Goal: Communication & Community: Connect with others

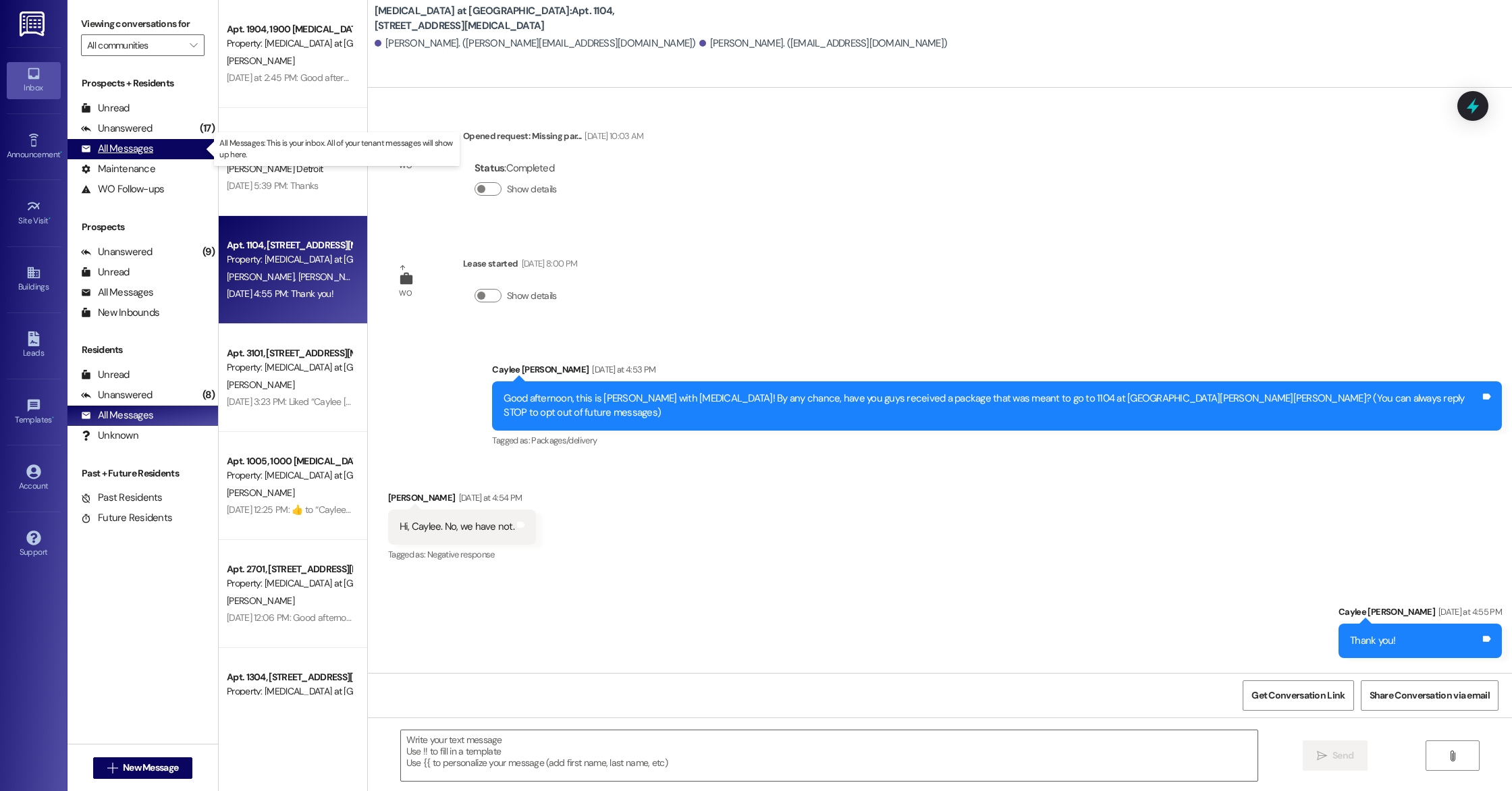
click at [126, 151] on div "All Messages" at bounding box center [116, 148] width 72 height 14
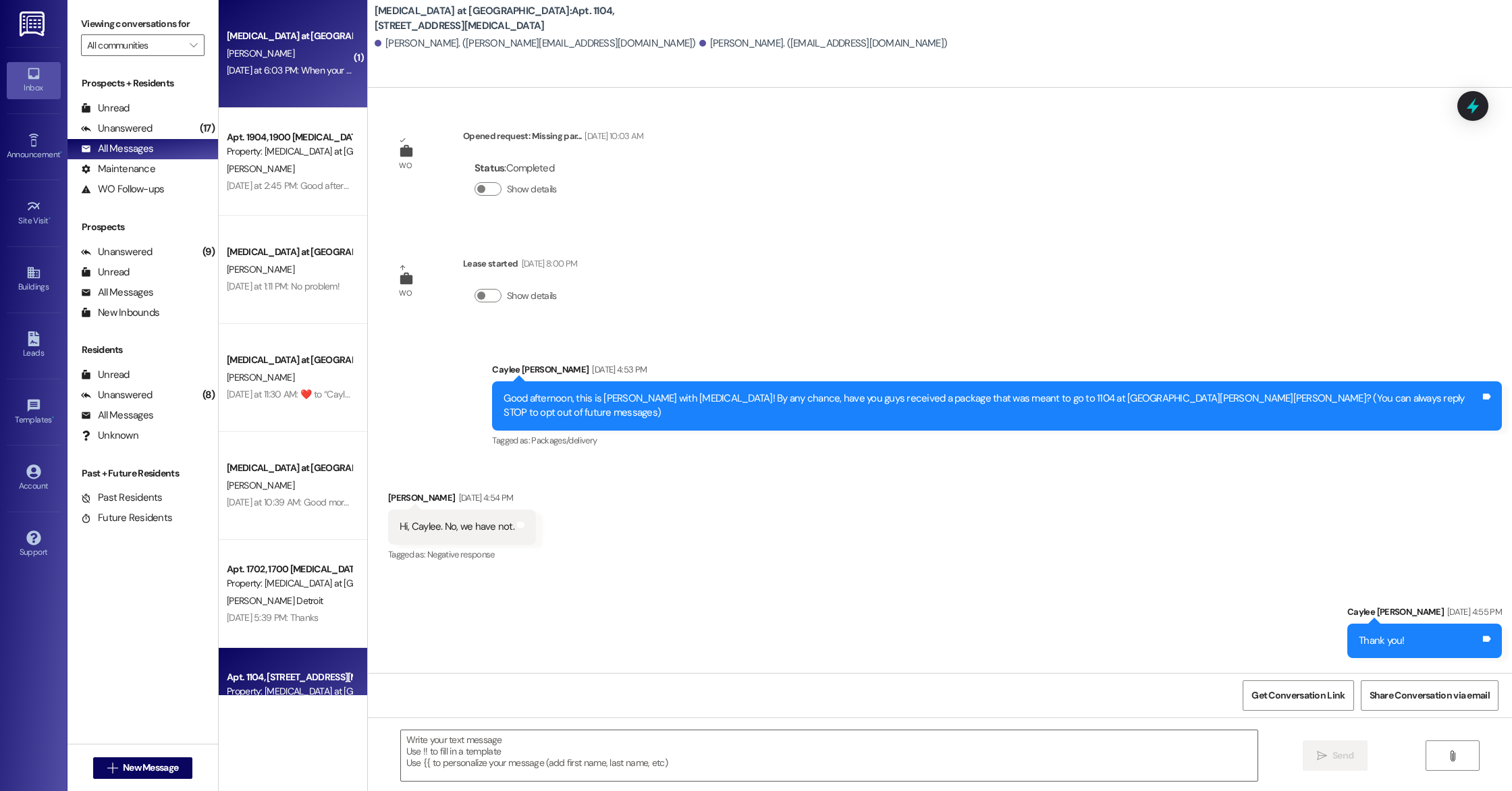
click at [290, 91] on div "[MEDICAL_DATA] at [GEOGRAPHIC_DATA] [PERSON_NAME] [DATE] at 6:03 PM: When your …" at bounding box center [293, 54] width 148 height 108
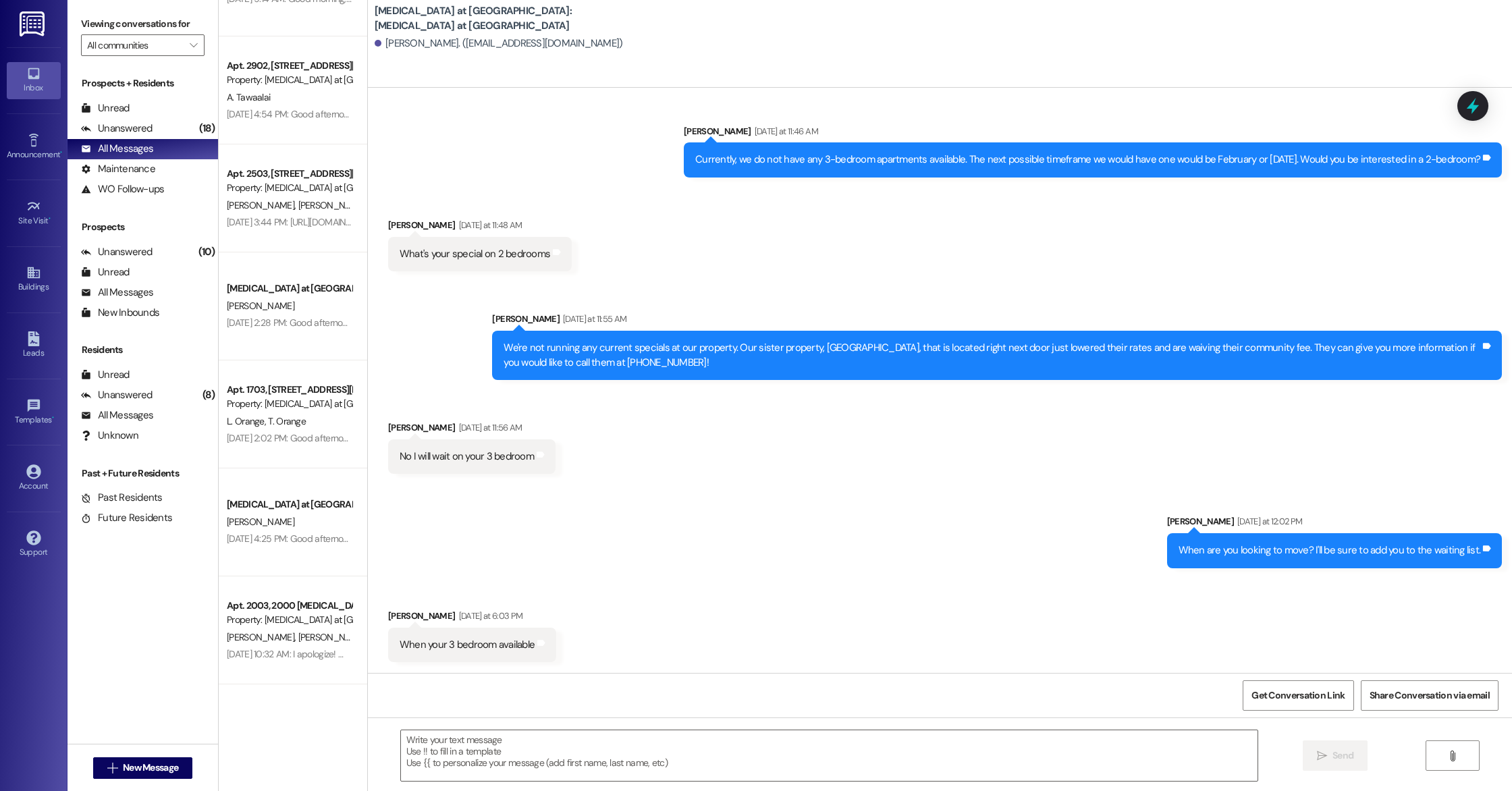
scroll to position [2894, 0]
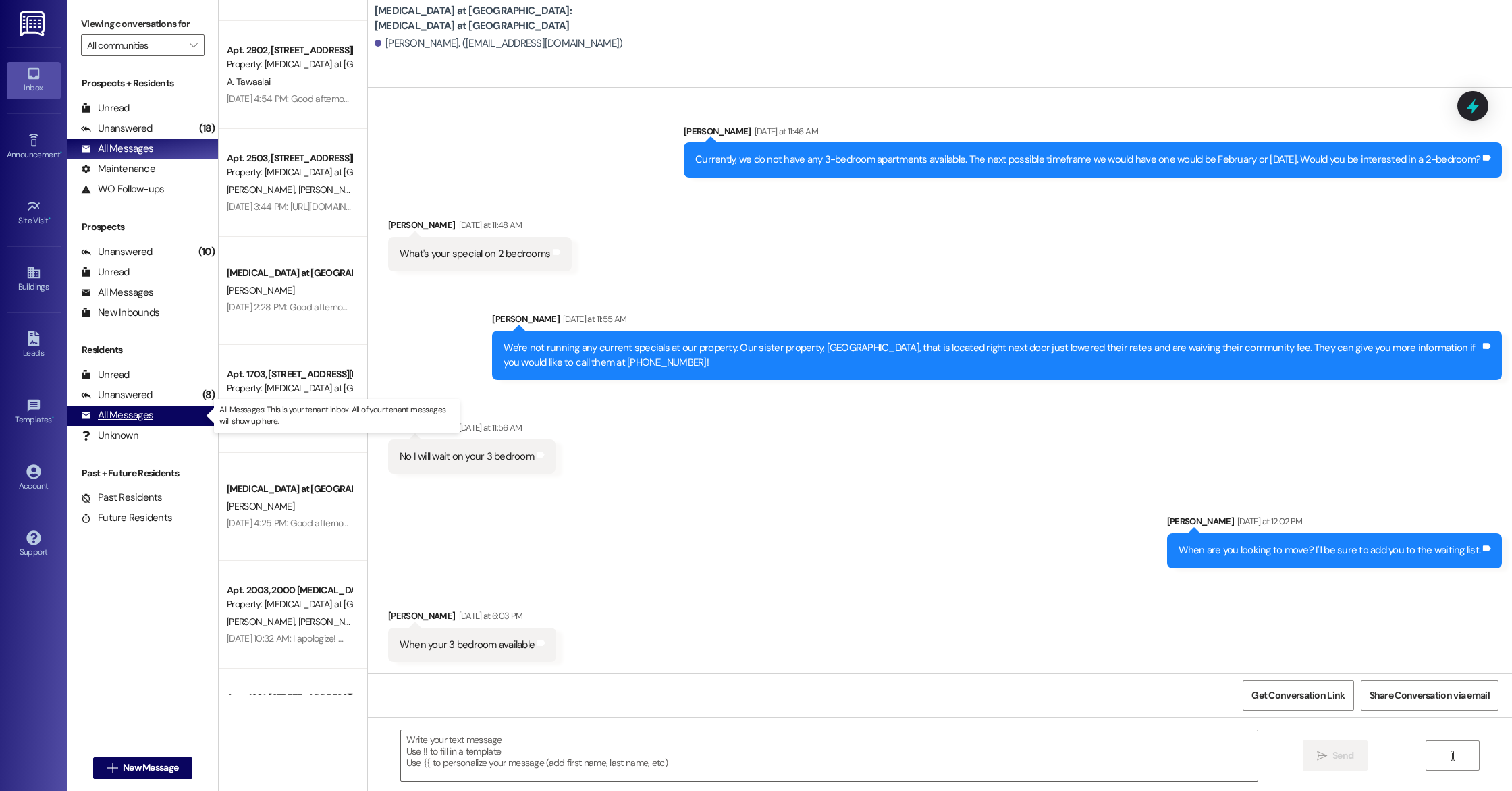
click at [121, 419] on div "All Messages" at bounding box center [116, 415] width 72 height 14
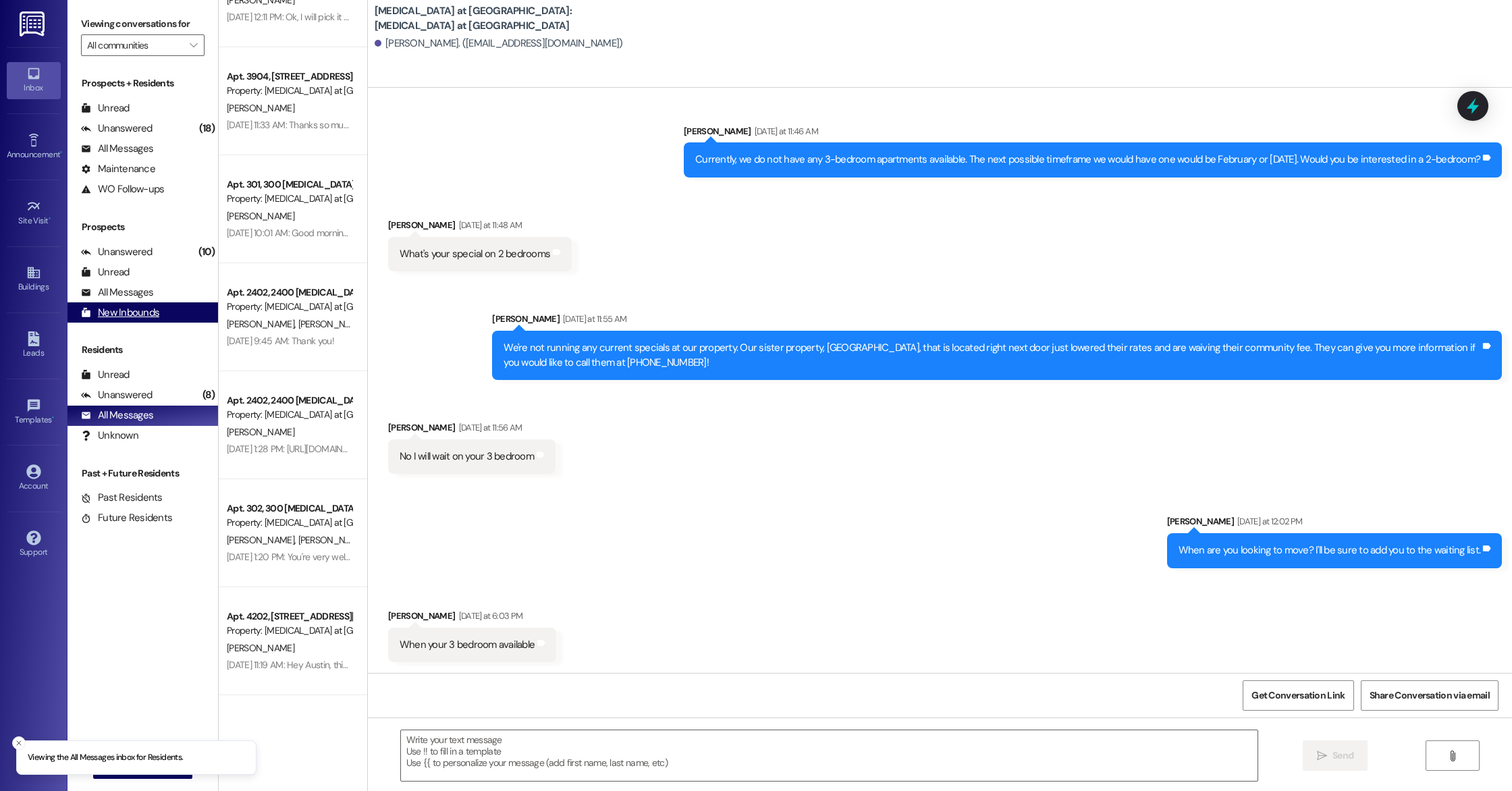
scroll to position [1680, 0]
click at [116, 293] on div "All Messages" at bounding box center [116, 292] width 72 height 14
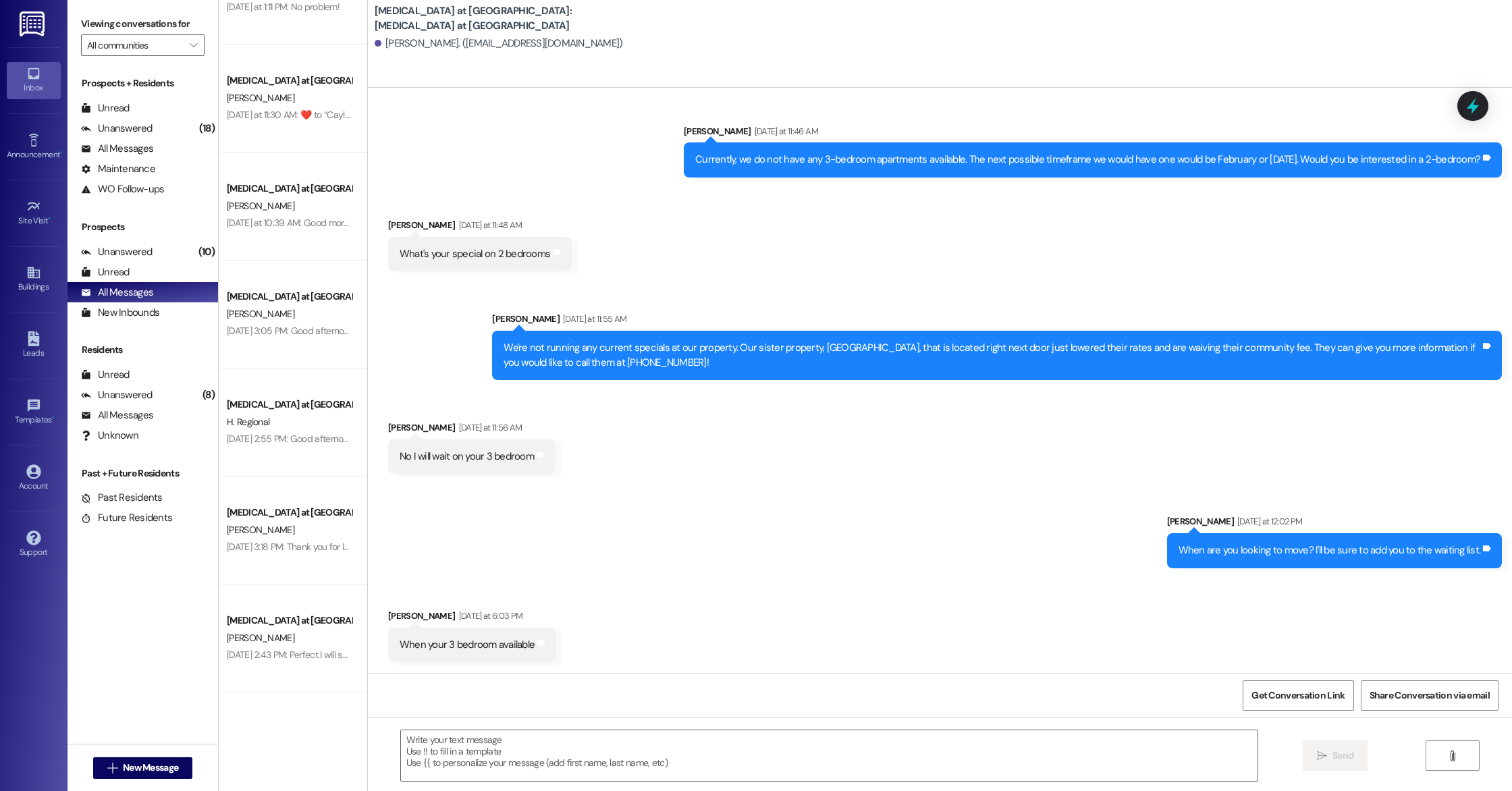
scroll to position [0, 0]
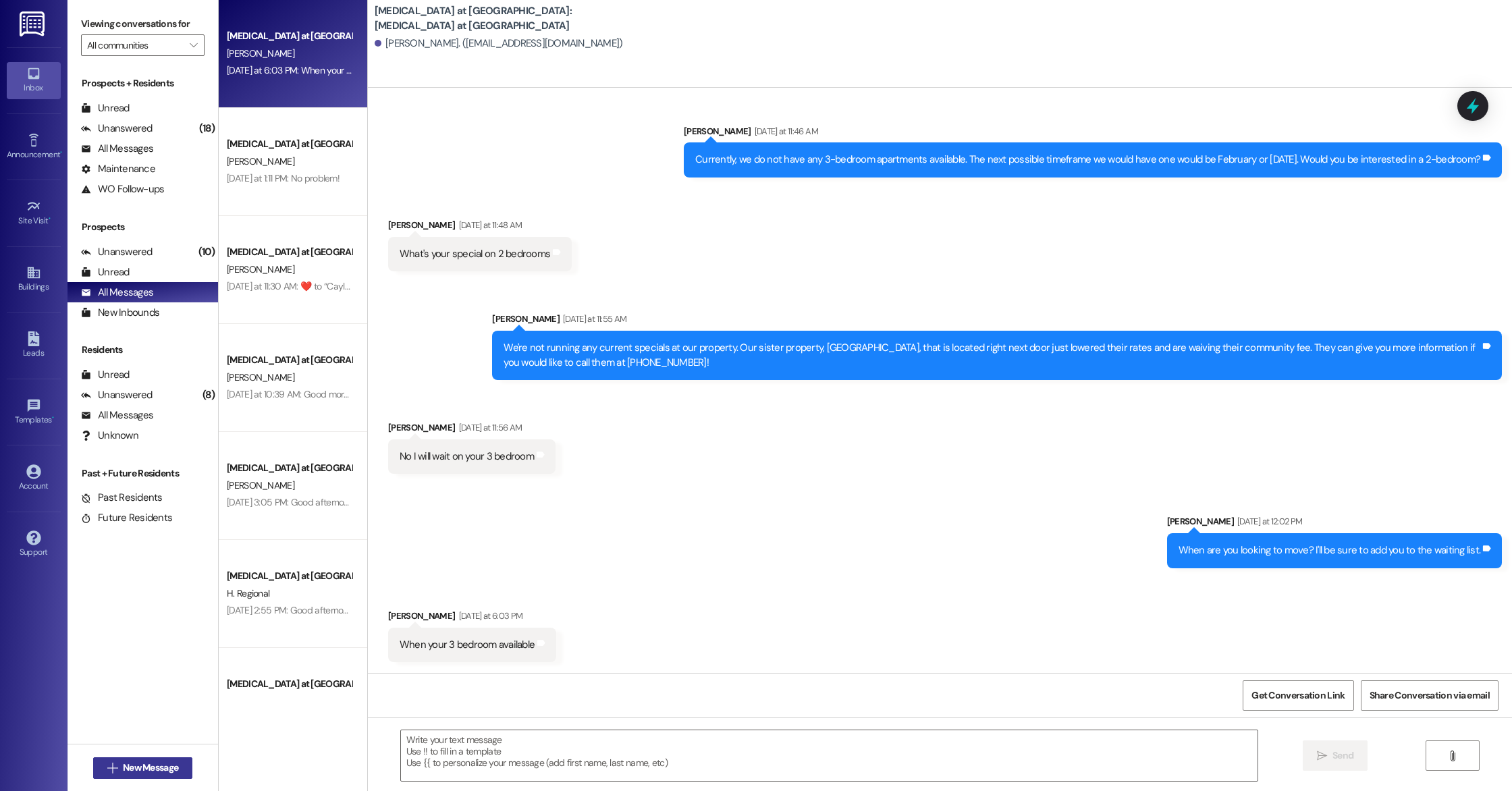
click at [107, 764] on icon "" at bounding box center [112, 768] width 10 height 11
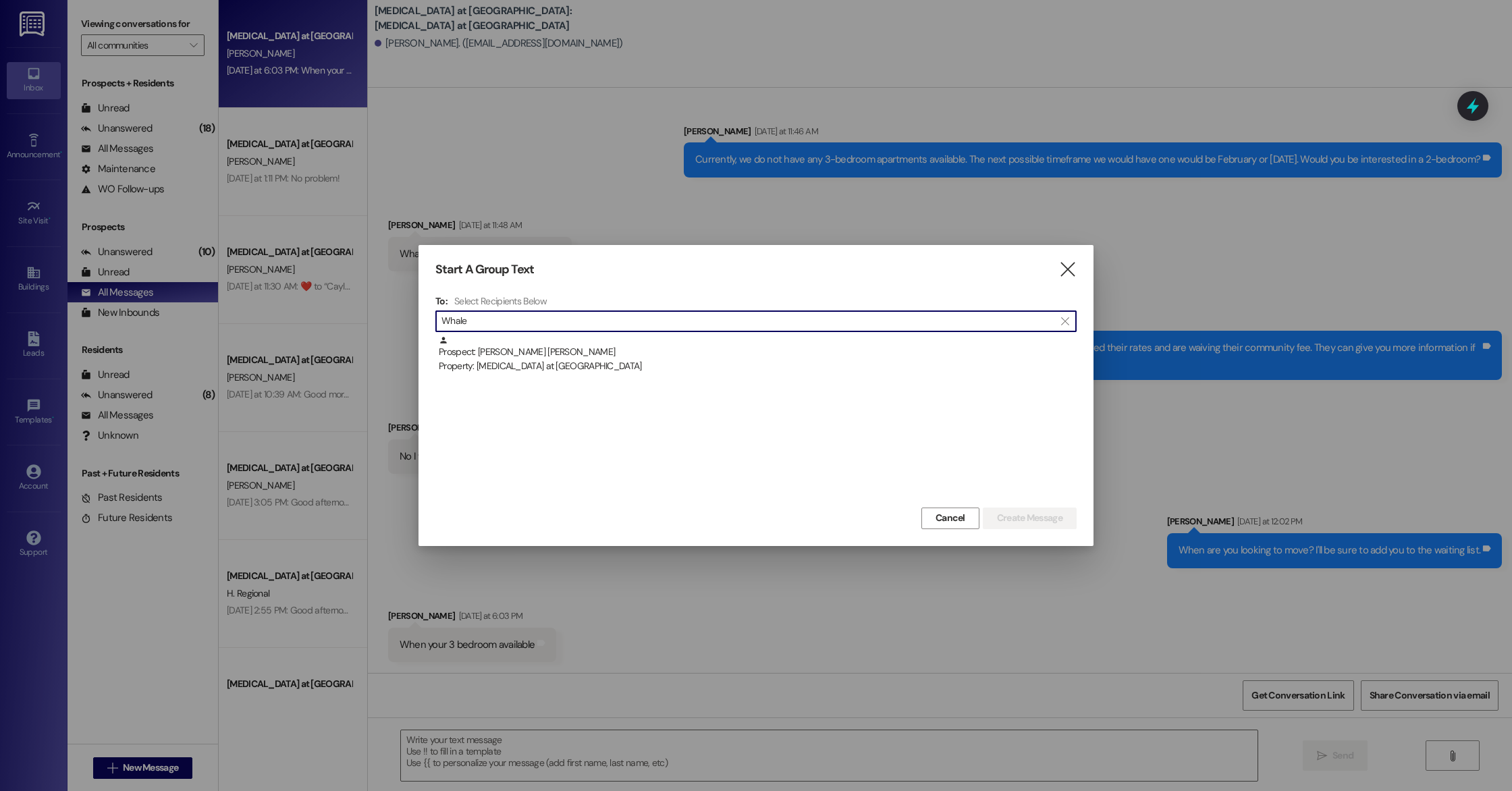
type input "[PERSON_NAME]"
drag, startPoint x: 487, startPoint y: 319, endPoint x: 418, endPoint y: 319, distance: 69.0
click at [418, 319] on div "Start A Group Text  To: Select Recipients Below  [PERSON_NAME]  Prospect: [P…" at bounding box center [756, 395] width 1512 height 791
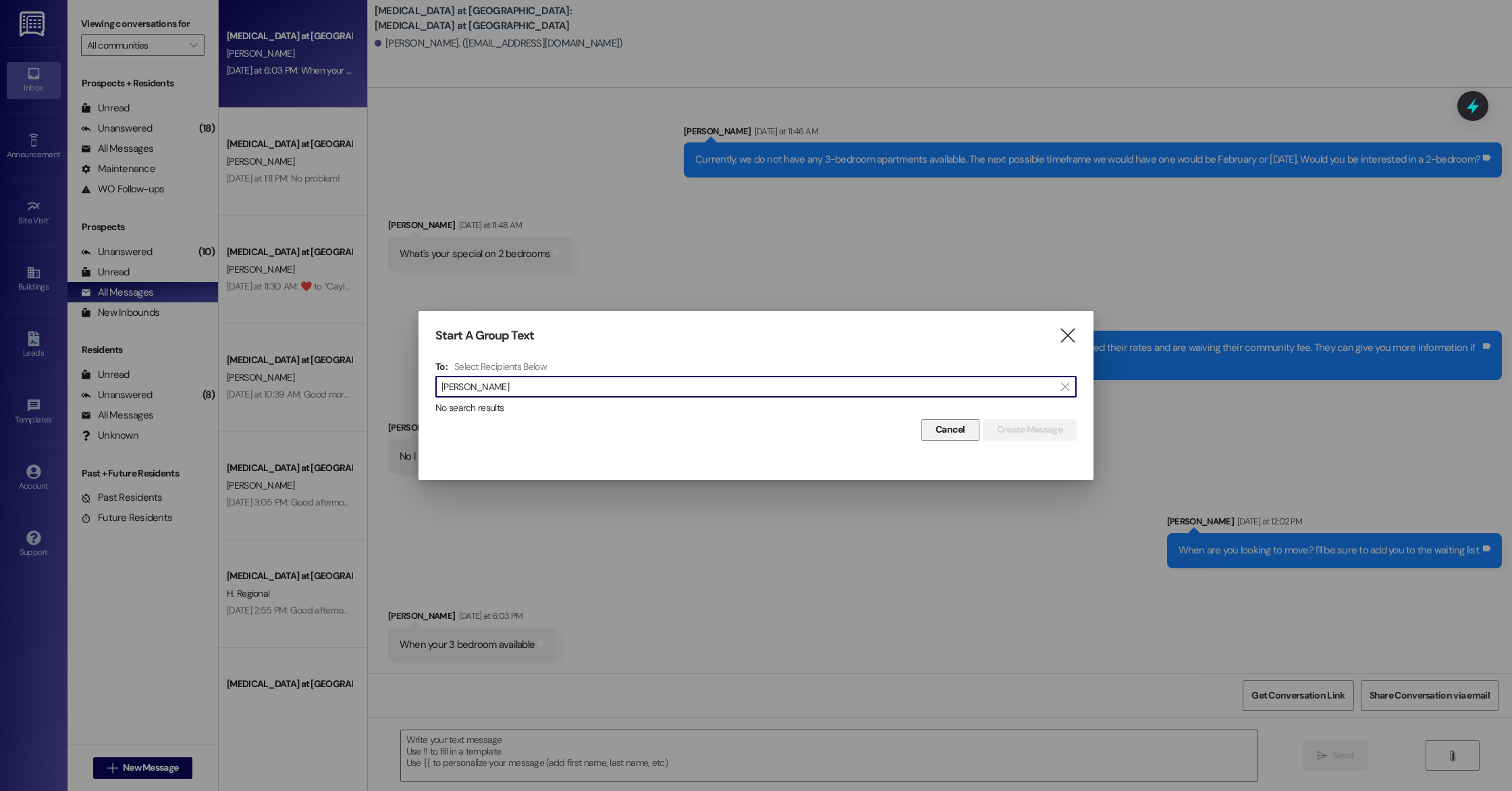
type input "[PERSON_NAME]"
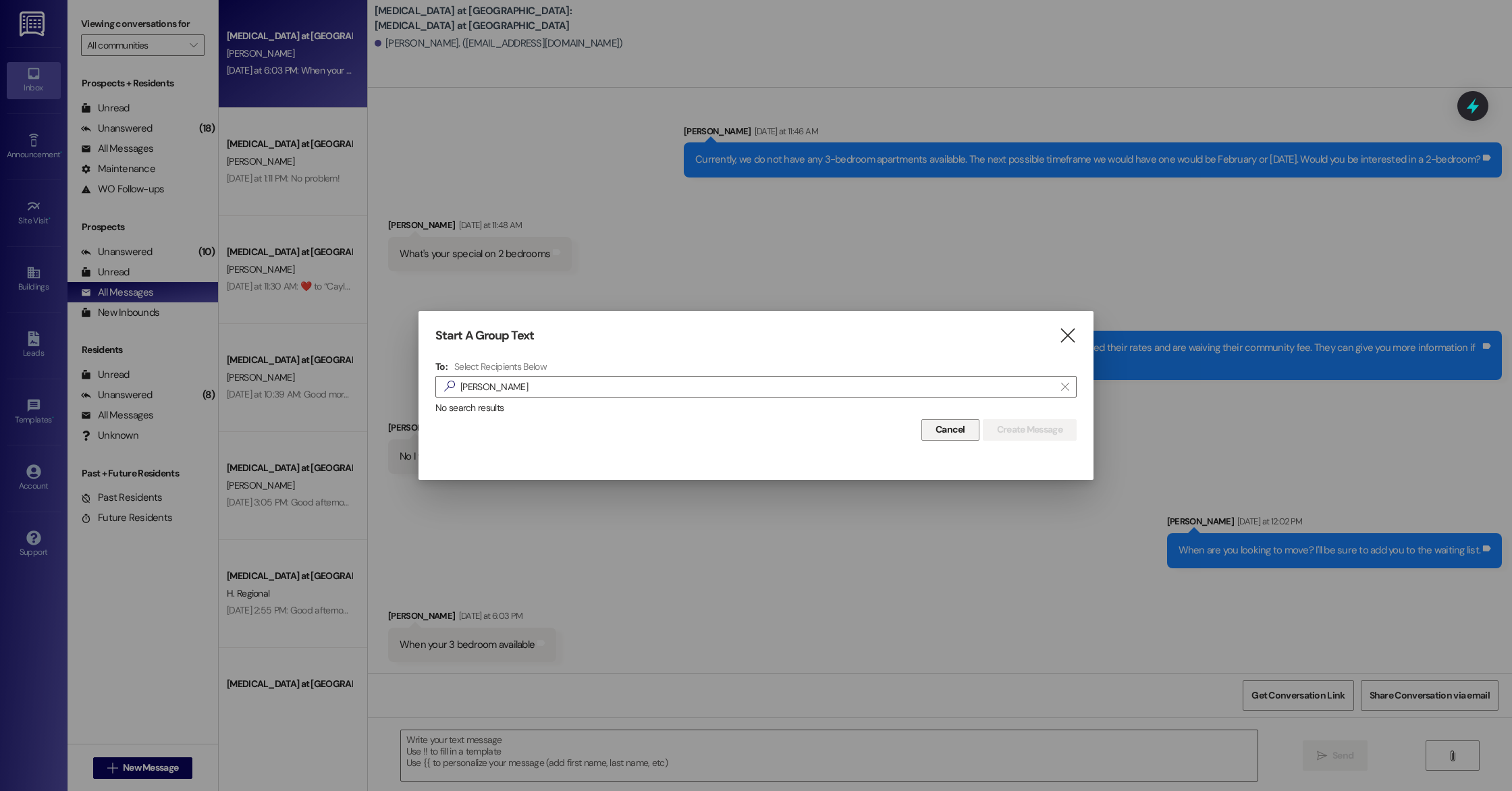
click at [956, 433] on span "Cancel" at bounding box center [950, 429] width 30 height 14
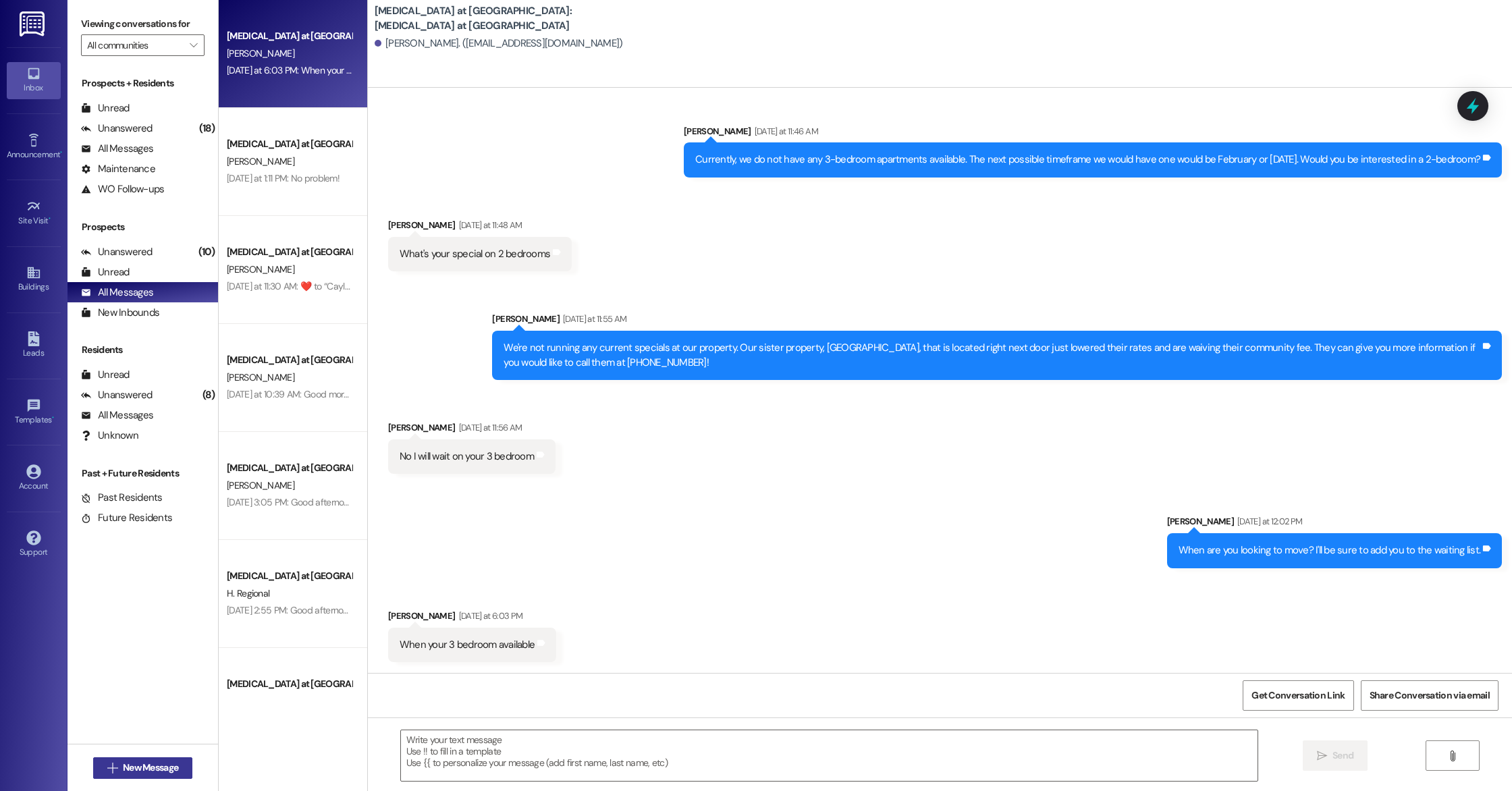
click at [154, 777] on button " New Message" at bounding box center [143, 768] width 100 height 22
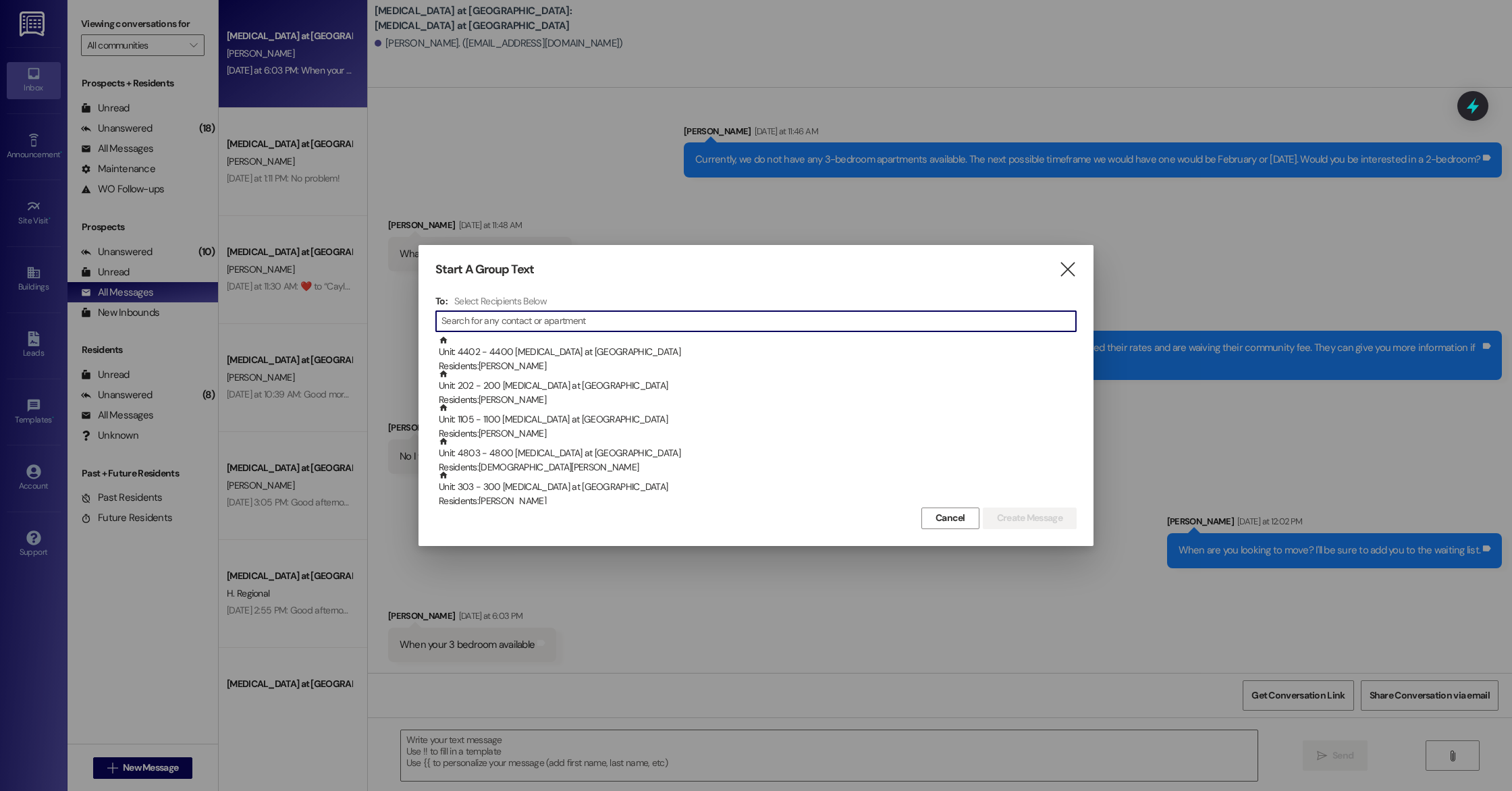
click at [1081, 269] on div "Start A Group Text  To: Select Recipients Below  Unit: 4402 - 4400 [MEDICAL_D…" at bounding box center [756, 394] width 675 height 300
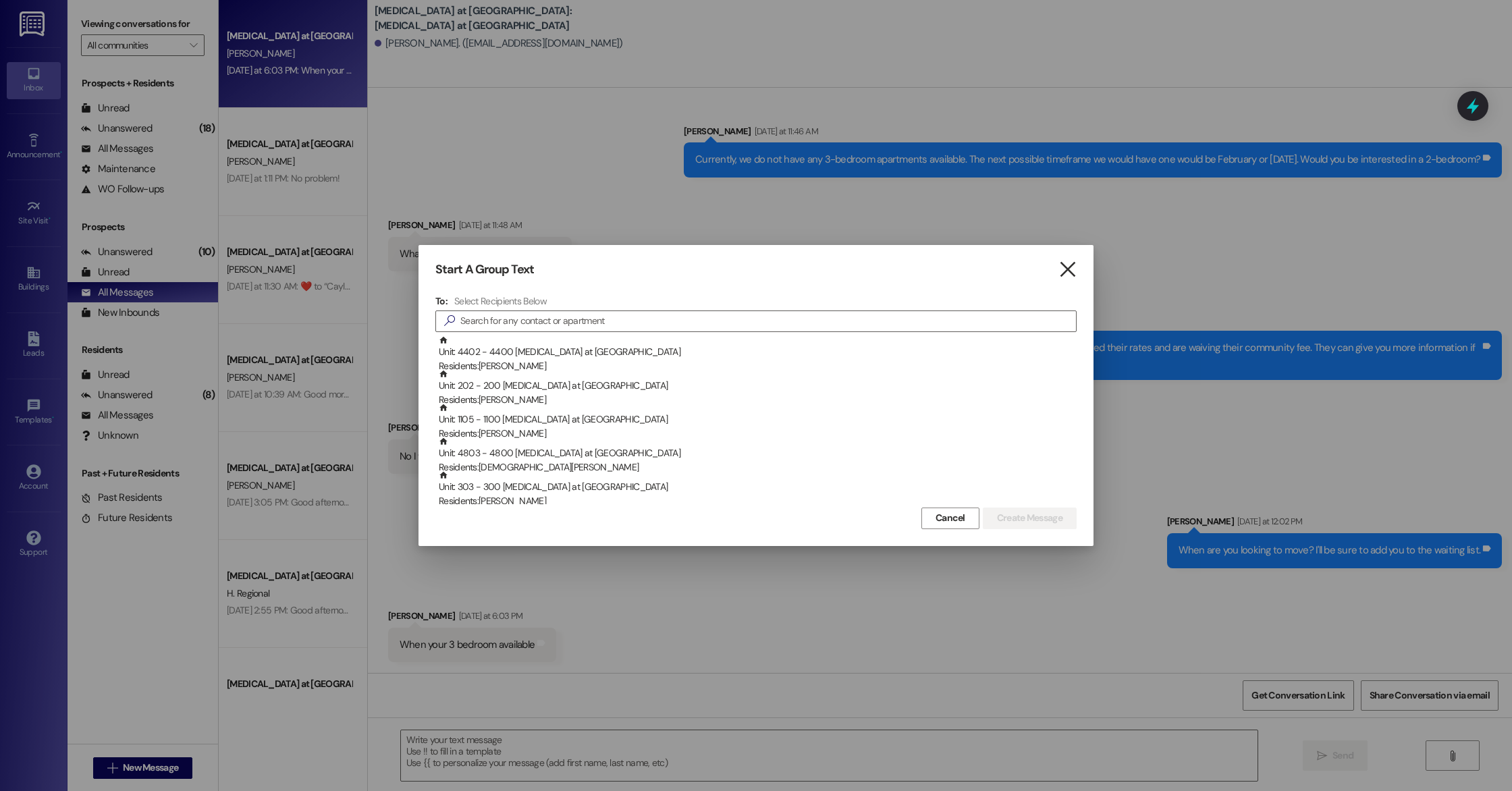
click at [1074, 269] on icon "" at bounding box center [1068, 269] width 18 height 14
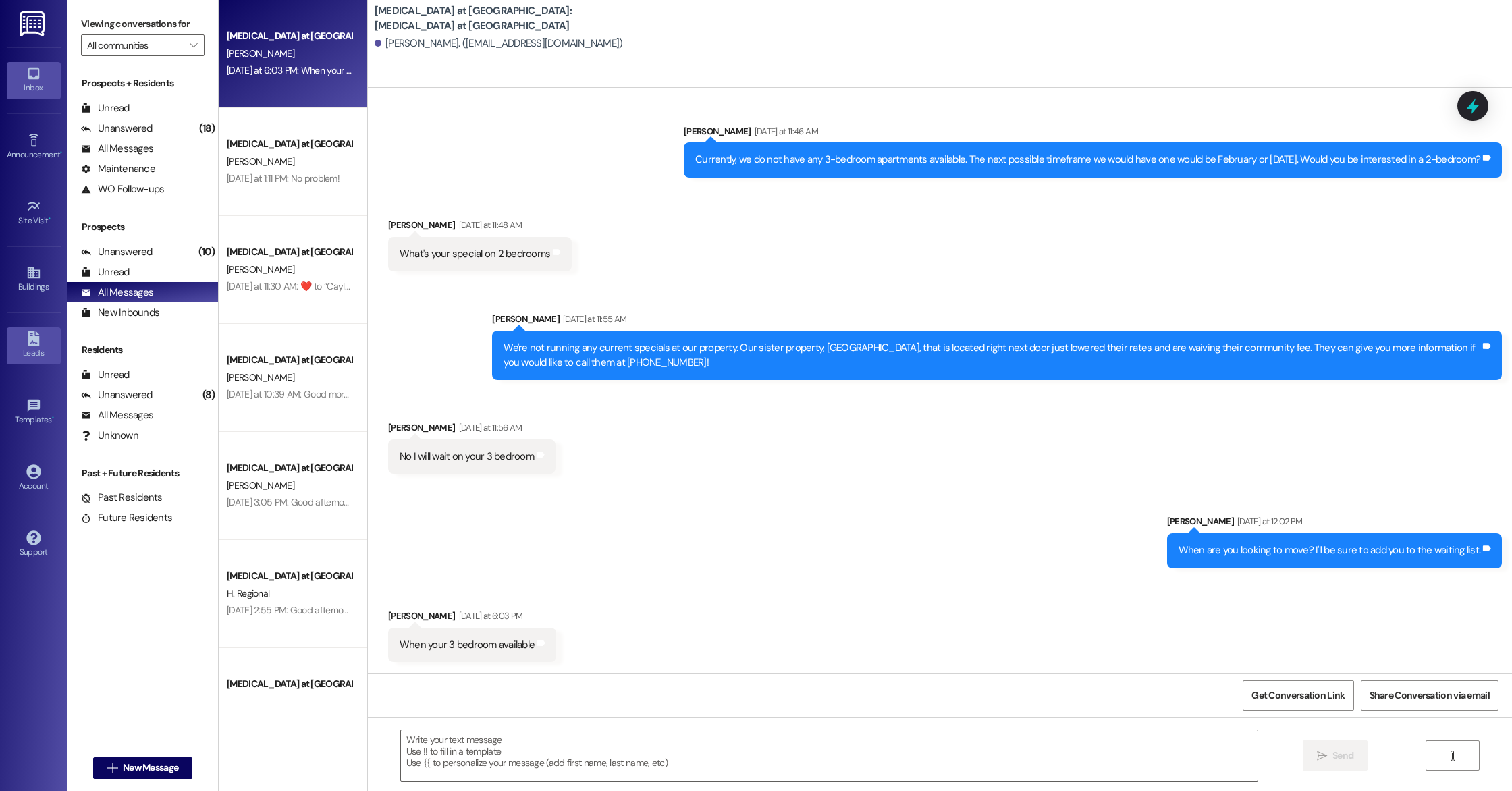
click at [42, 342] on link "Leads" at bounding box center [33, 345] width 54 height 37
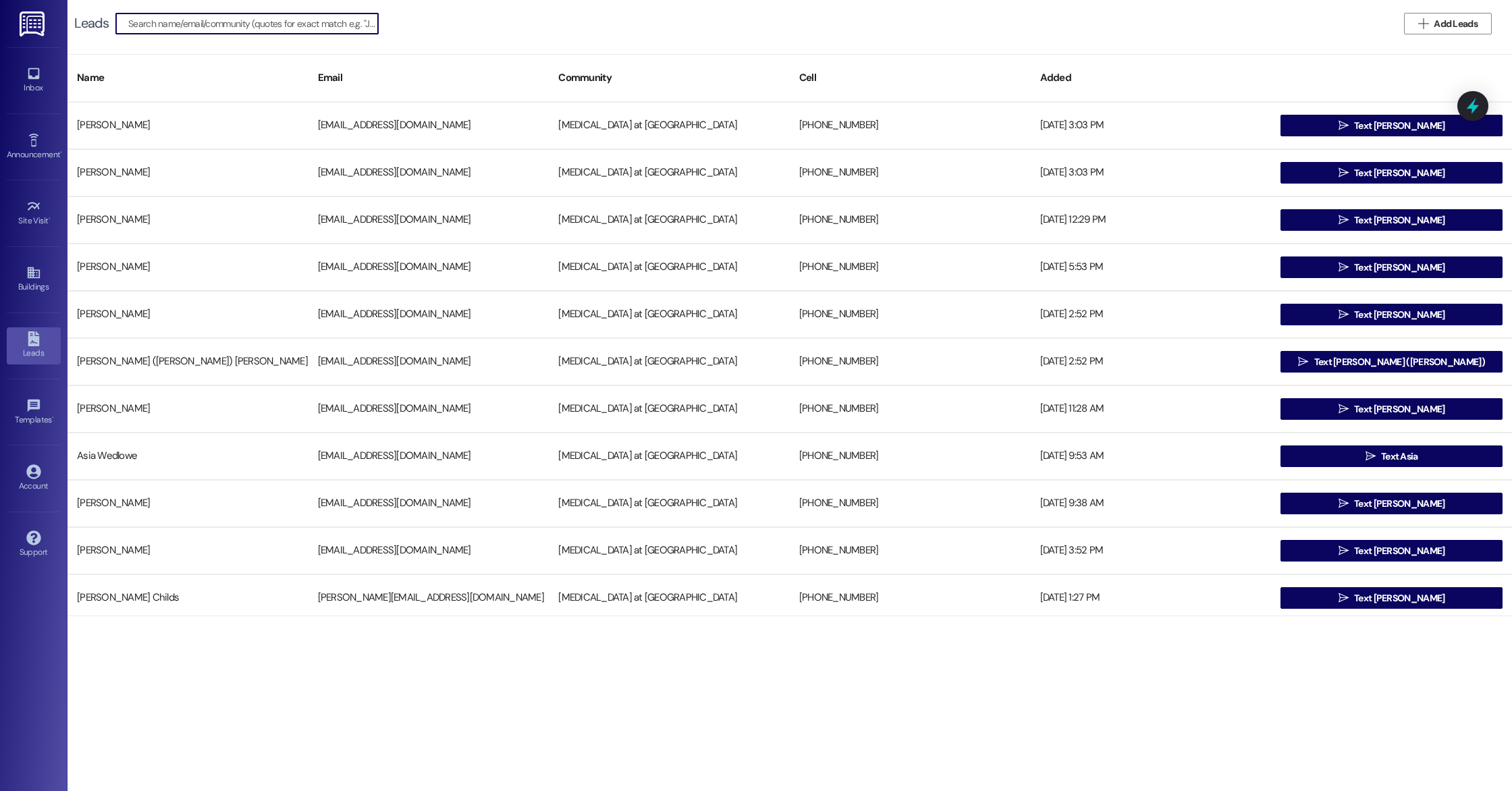
paste input "[EMAIL_ADDRESS][DOMAIN_NAME]"
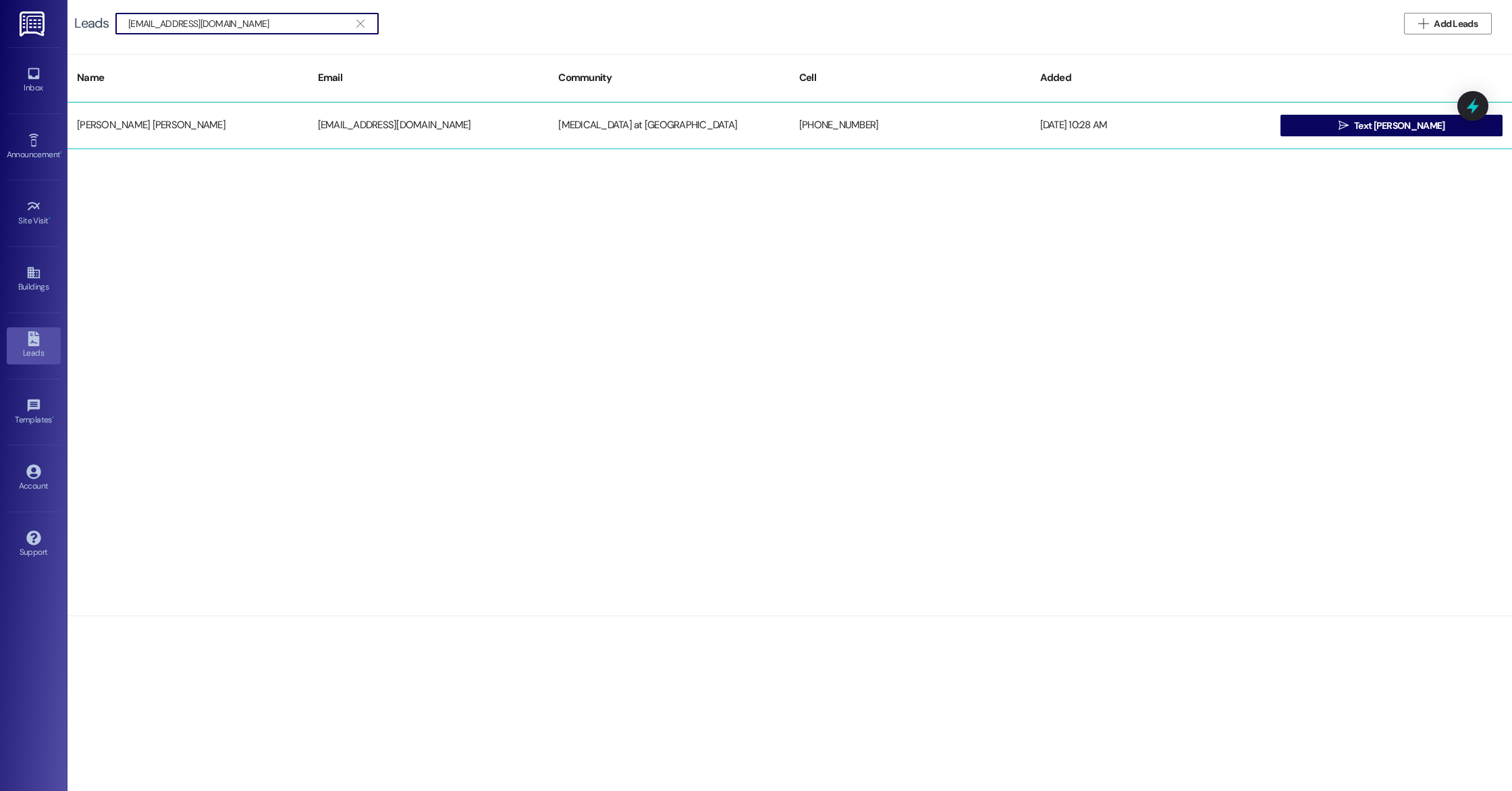
type input "[EMAIL_ADDRESS][DOMAIN_NAME]"
click at [191, 133] on div "[PERSON_NAME] [PERSON_NAME]" at bounding box center [188, 126] width 241 height 27
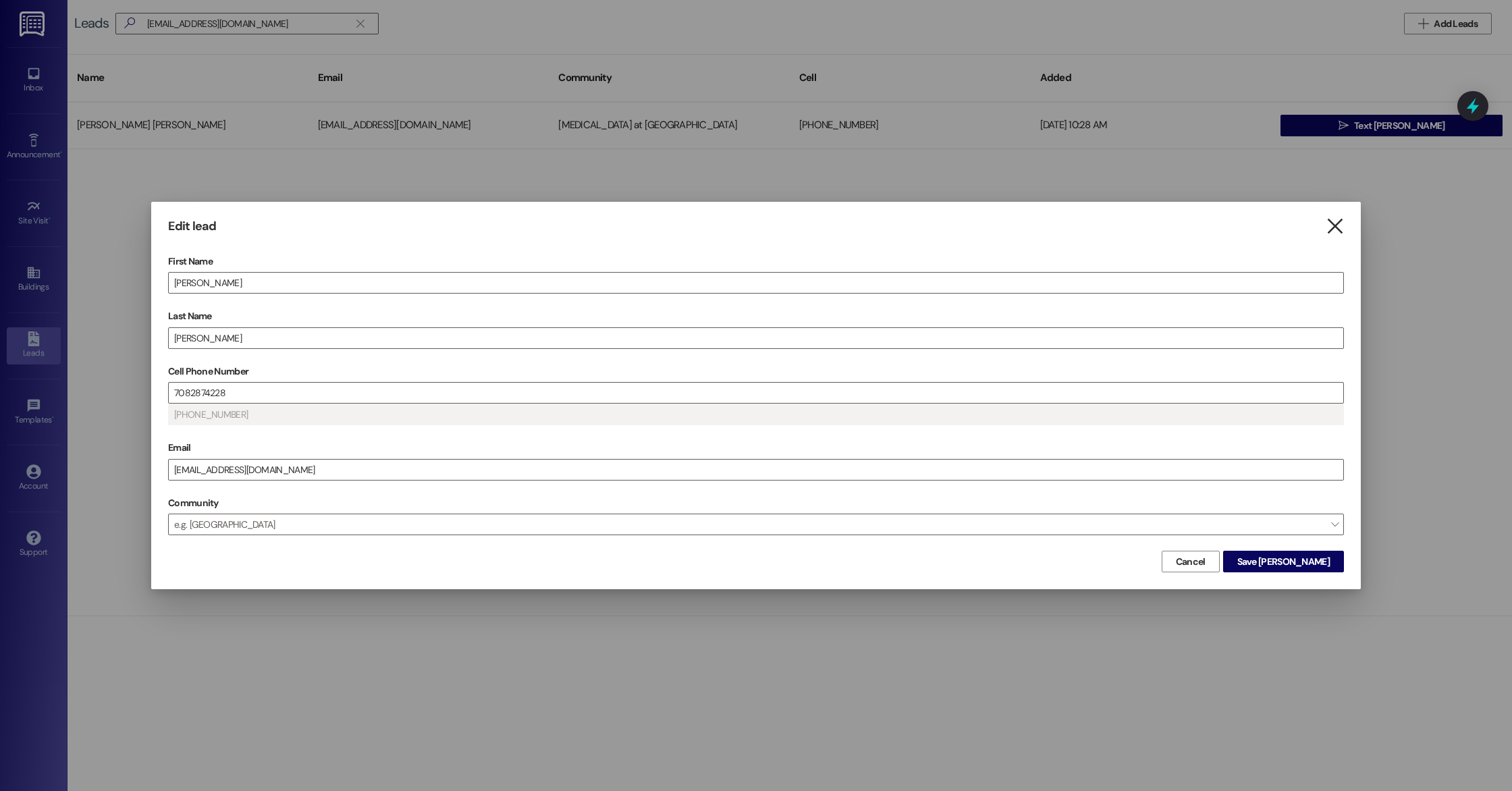
click at [1335, 225] on icon "" at bounding box center [1335, 226] width 18 height 14
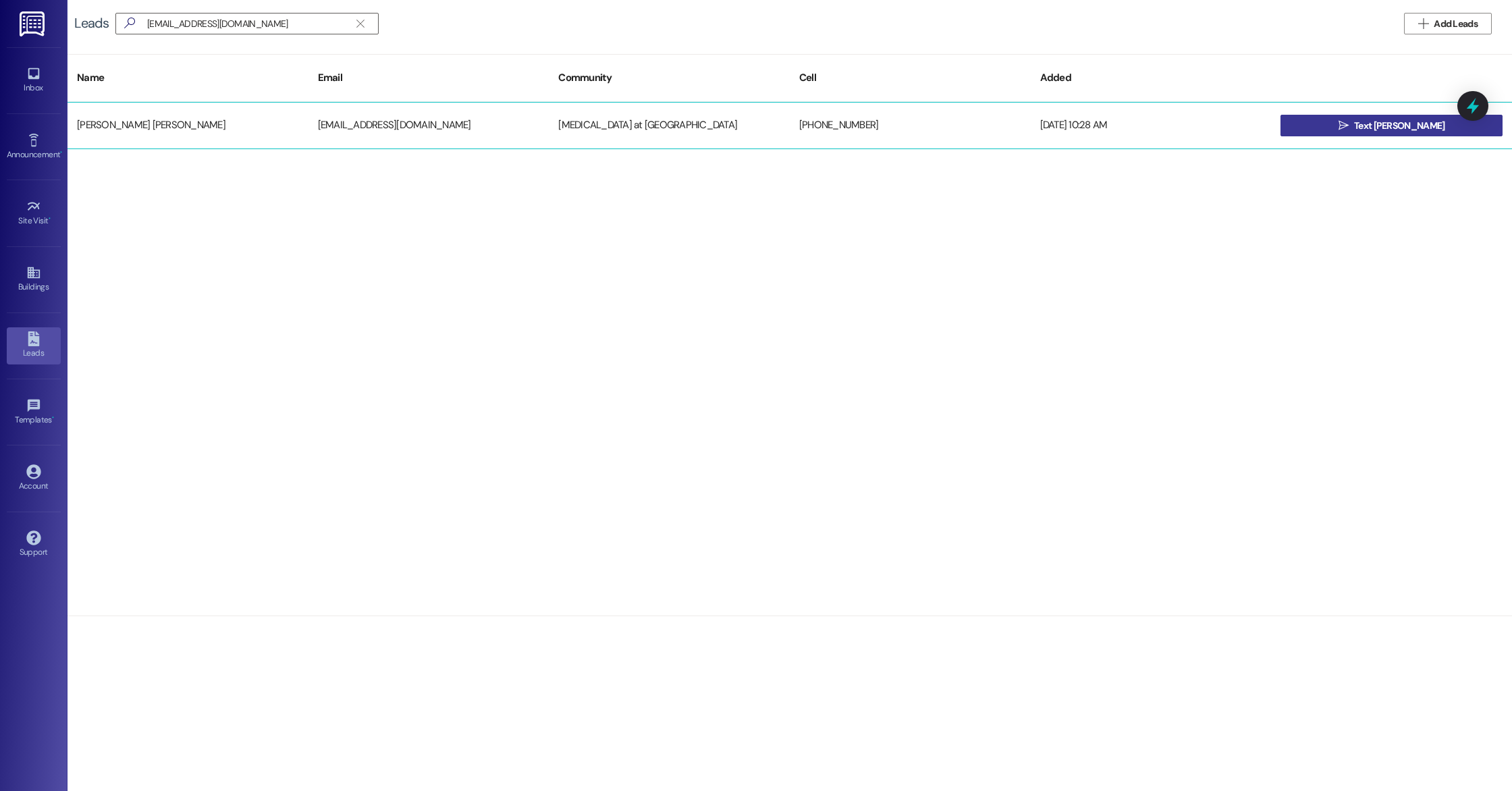
click at [1349, 124] on icon "" at bounding box center [1344, 125] width 10 height 11
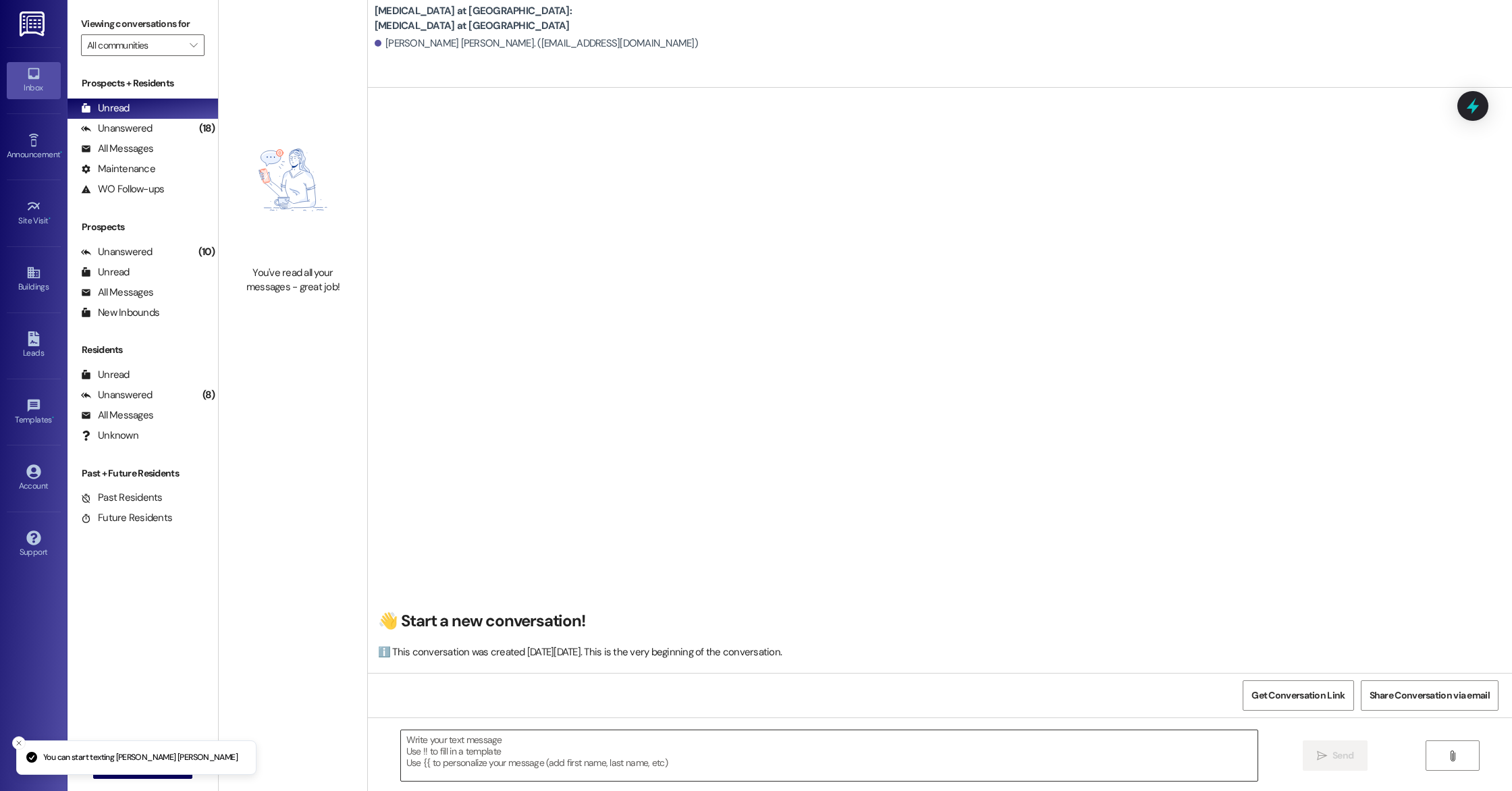
click at [620, 741] on textarea at bounding box center [829, 755] width 856 height 51
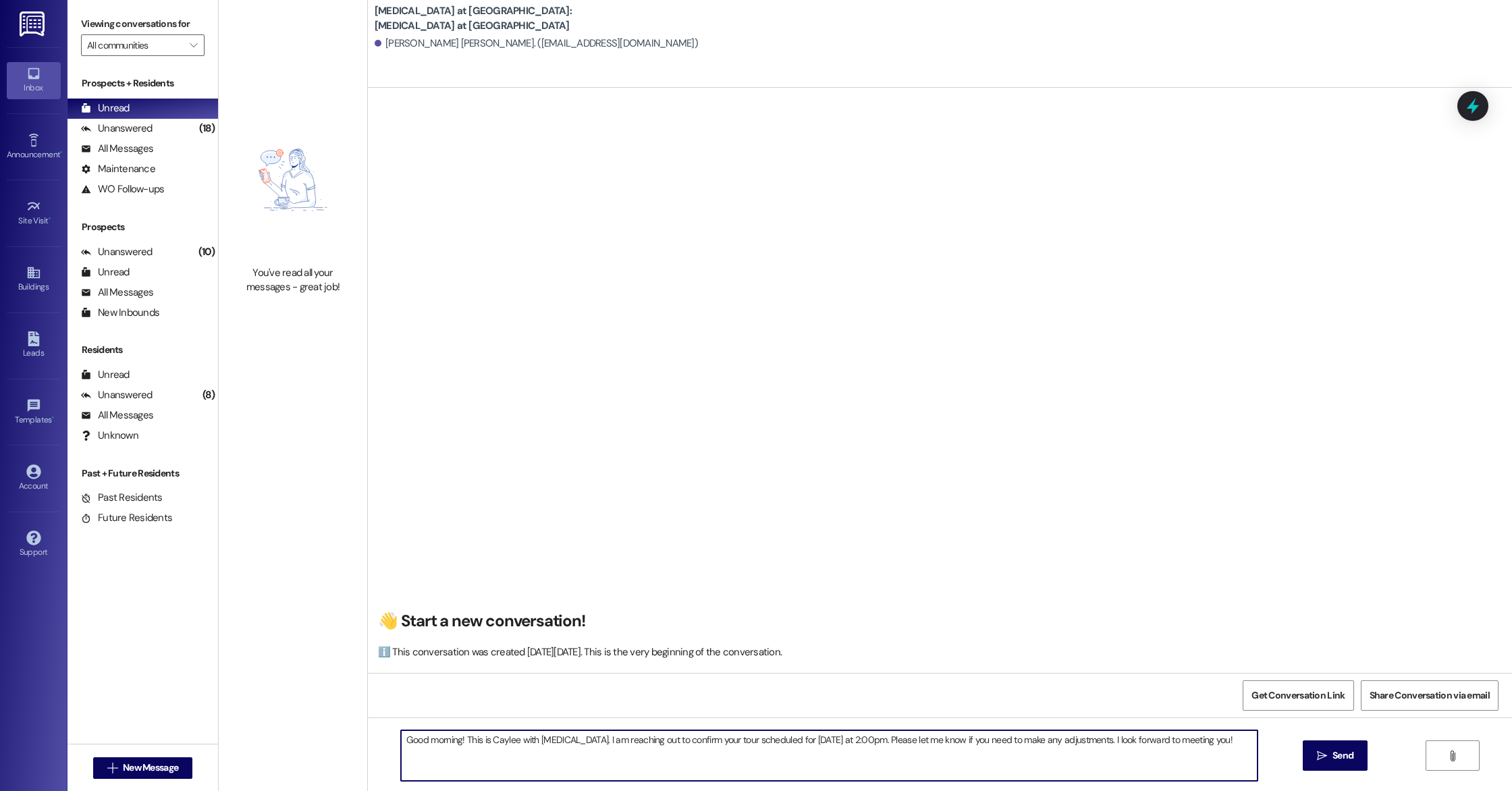
type textarea "Good morning! This is Caylee with [MEDICAL_DATA]. I am reaching out to confirm …"
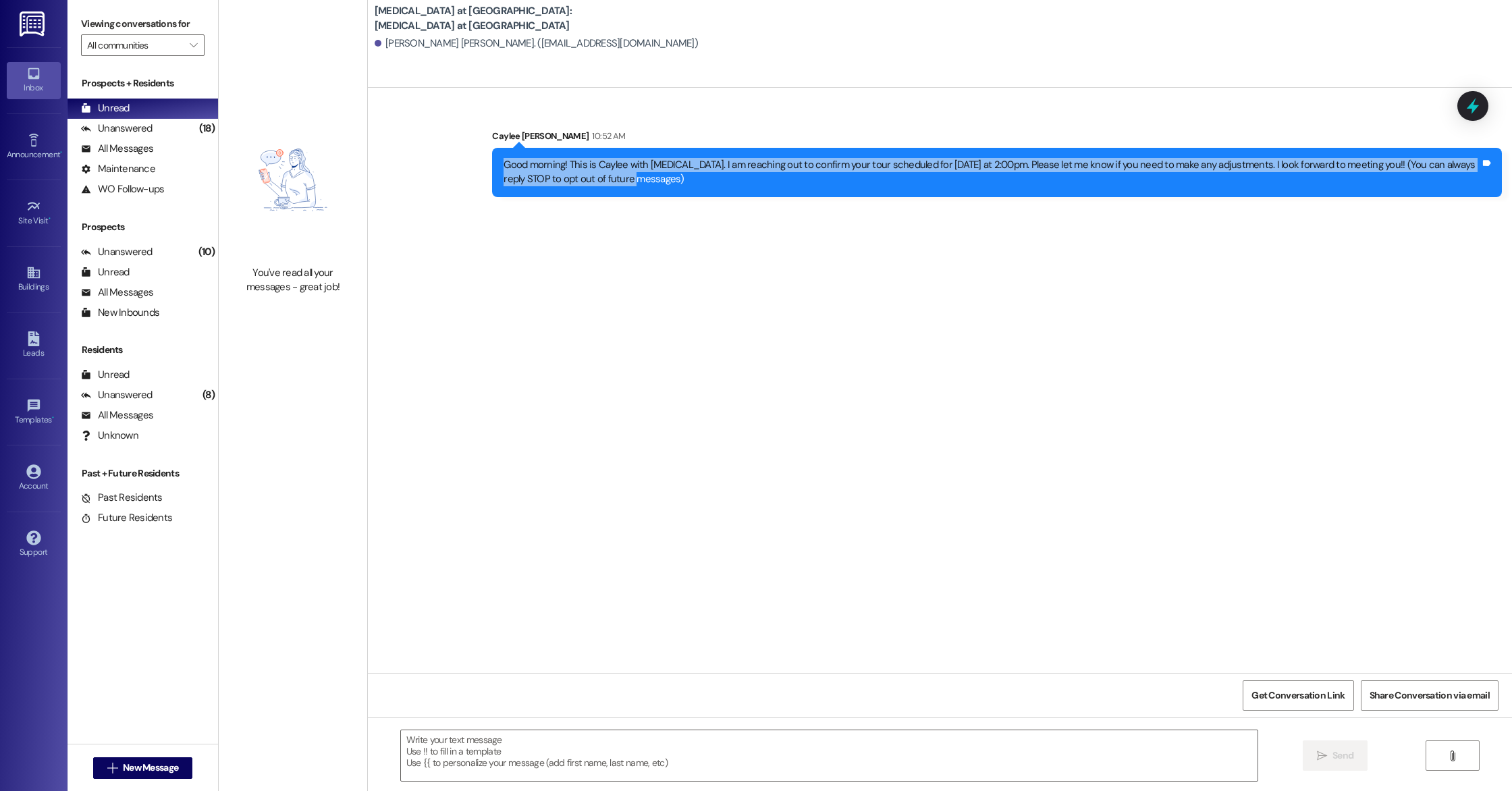
drag, startPoint x: 596, startPoint y: 180, endPoint x: 469, endPoint y: 163, distance: 128.1
click at [469, 163] on div "Sent via SMS Caylee [PERSON_NAME] 10:52 AM Good morning! This is Caylee with [M…" at bounding box center [939, 152] width 1144 height 109
copy div "Good morning! This is Caylee with [MEDICAL_DATA]. I am reaching out to confirm …"
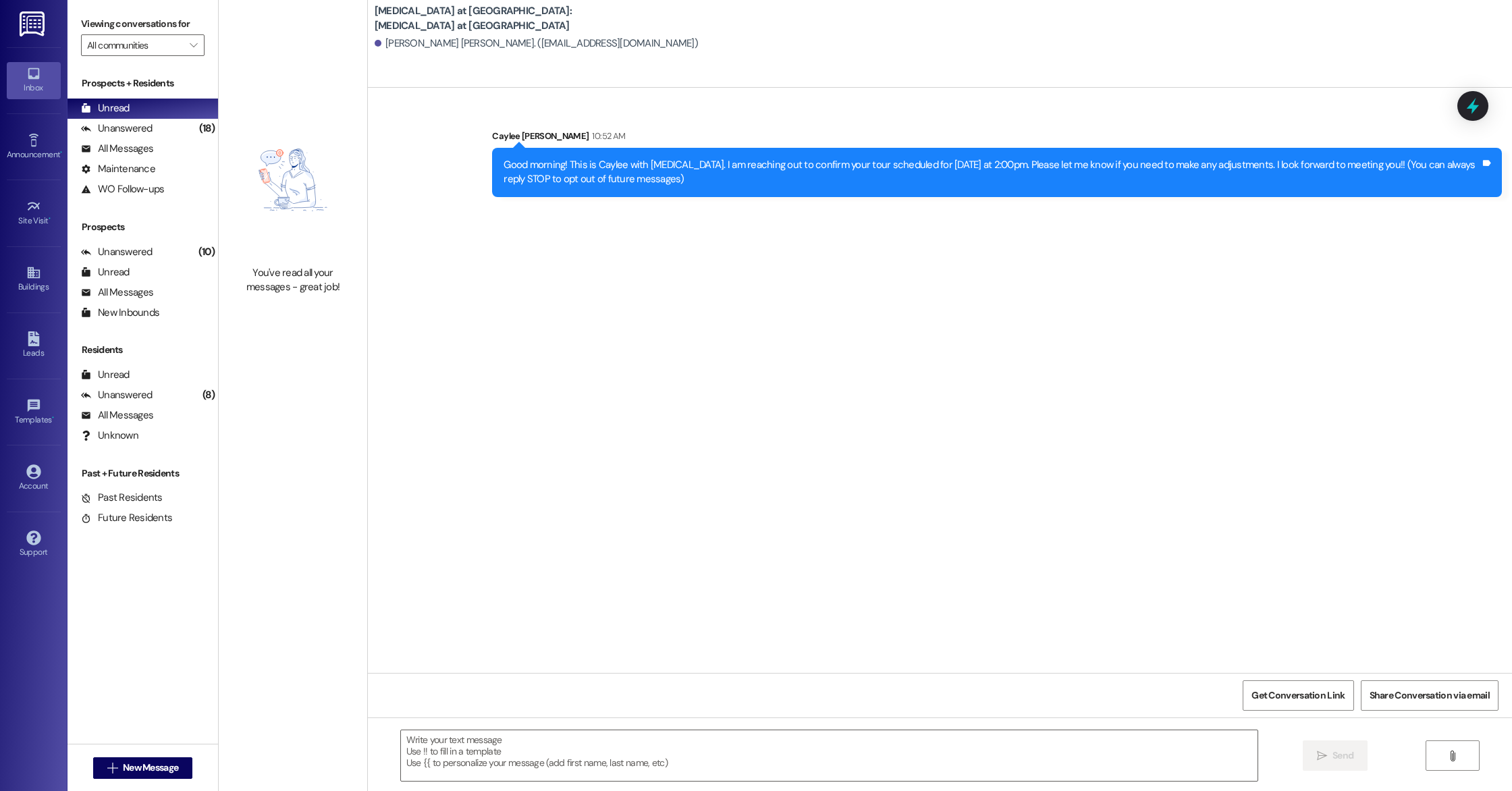
click at [454, 104] on div "Sent via SMS Caylee [PERSON_NAME] 10:52 AM Good morning! This is Caylee with [M…" at bounding box center [939, 152] width 1144 height 109
